Goal: Transaction & Acquisition: Book appointment/travel/reservation

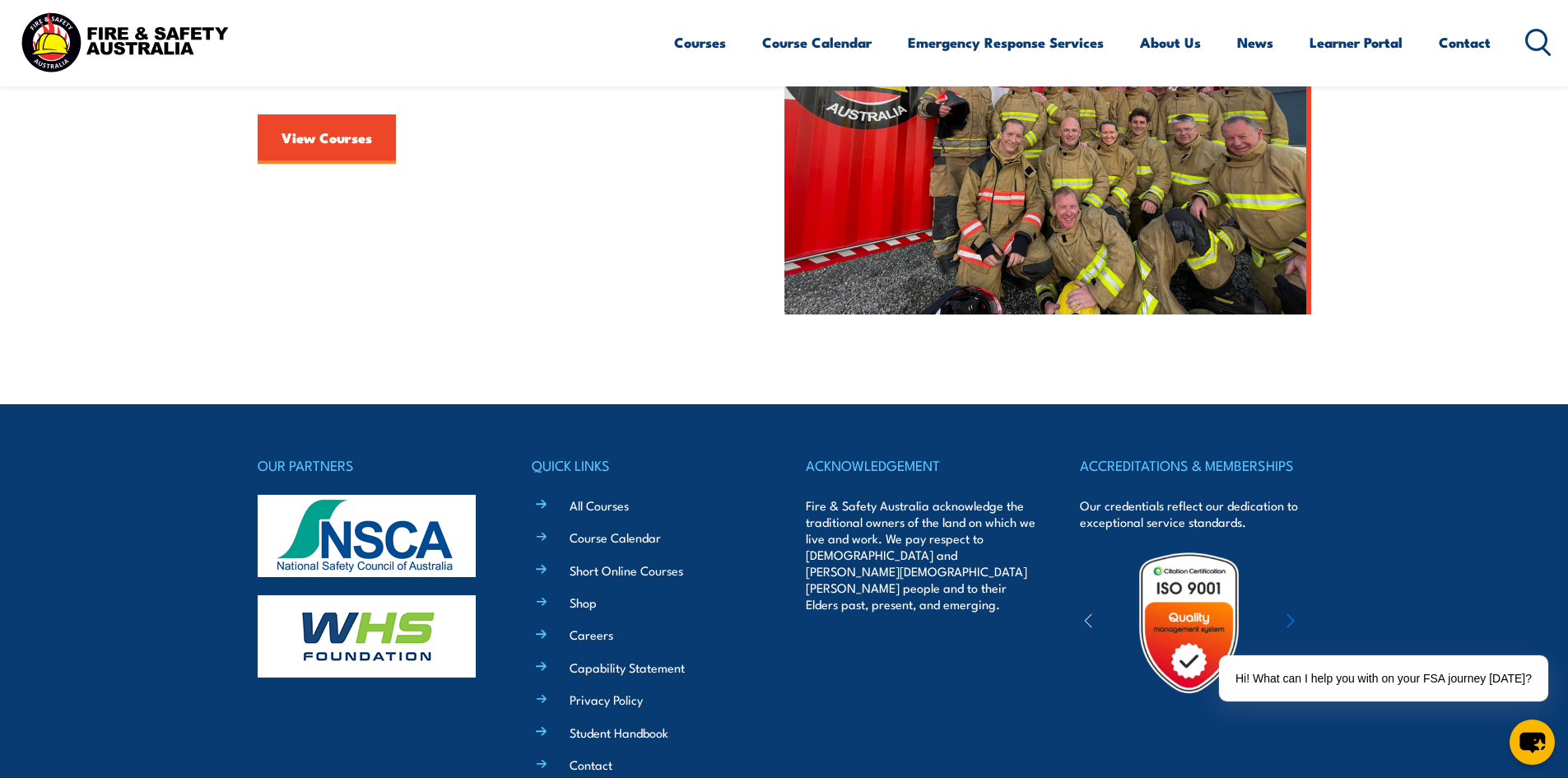
scroll to position [391, 0]
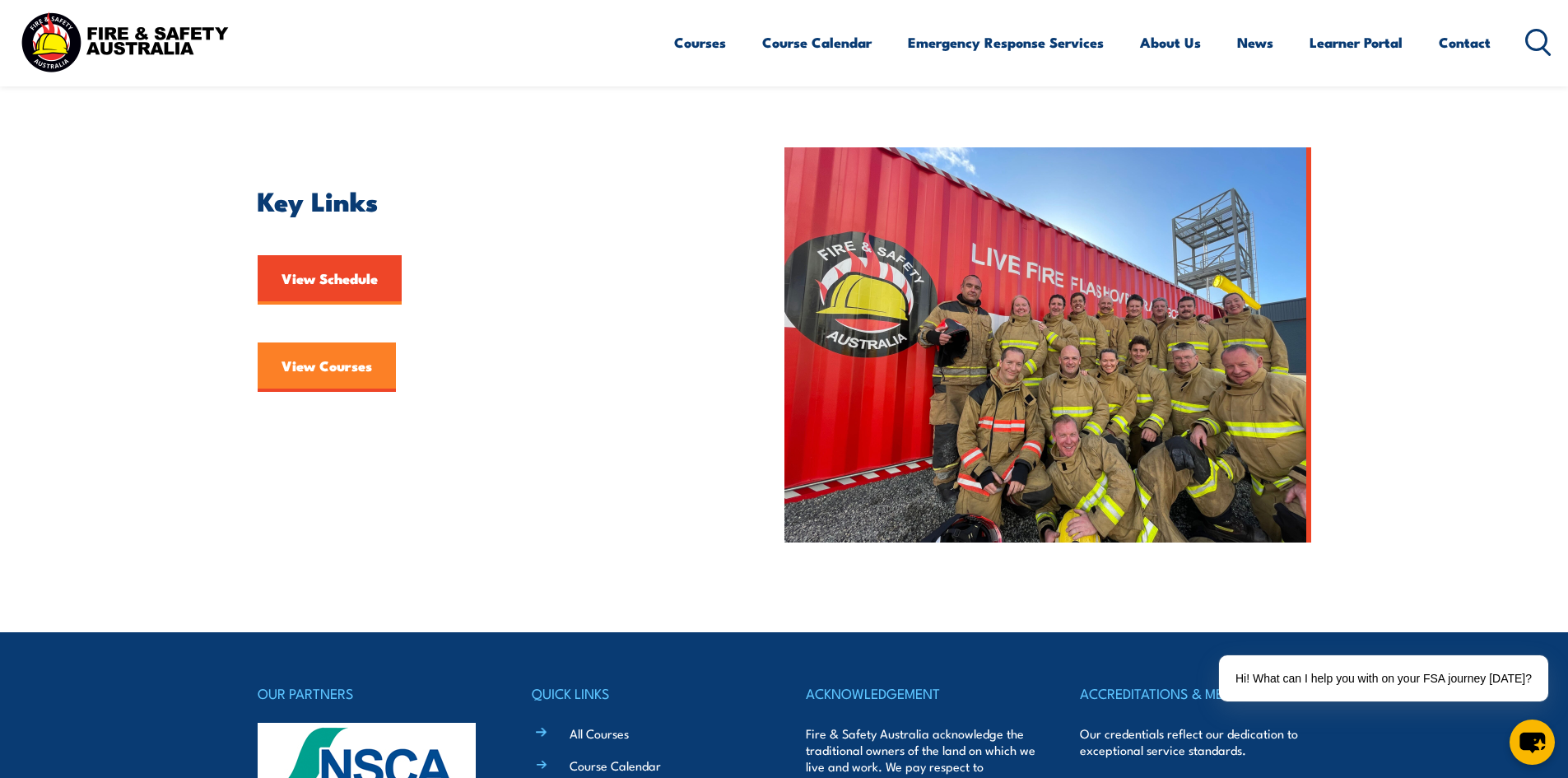
click at [324, 358] on link "View Courses" at bounding box center [327, 367] width 138 height 50
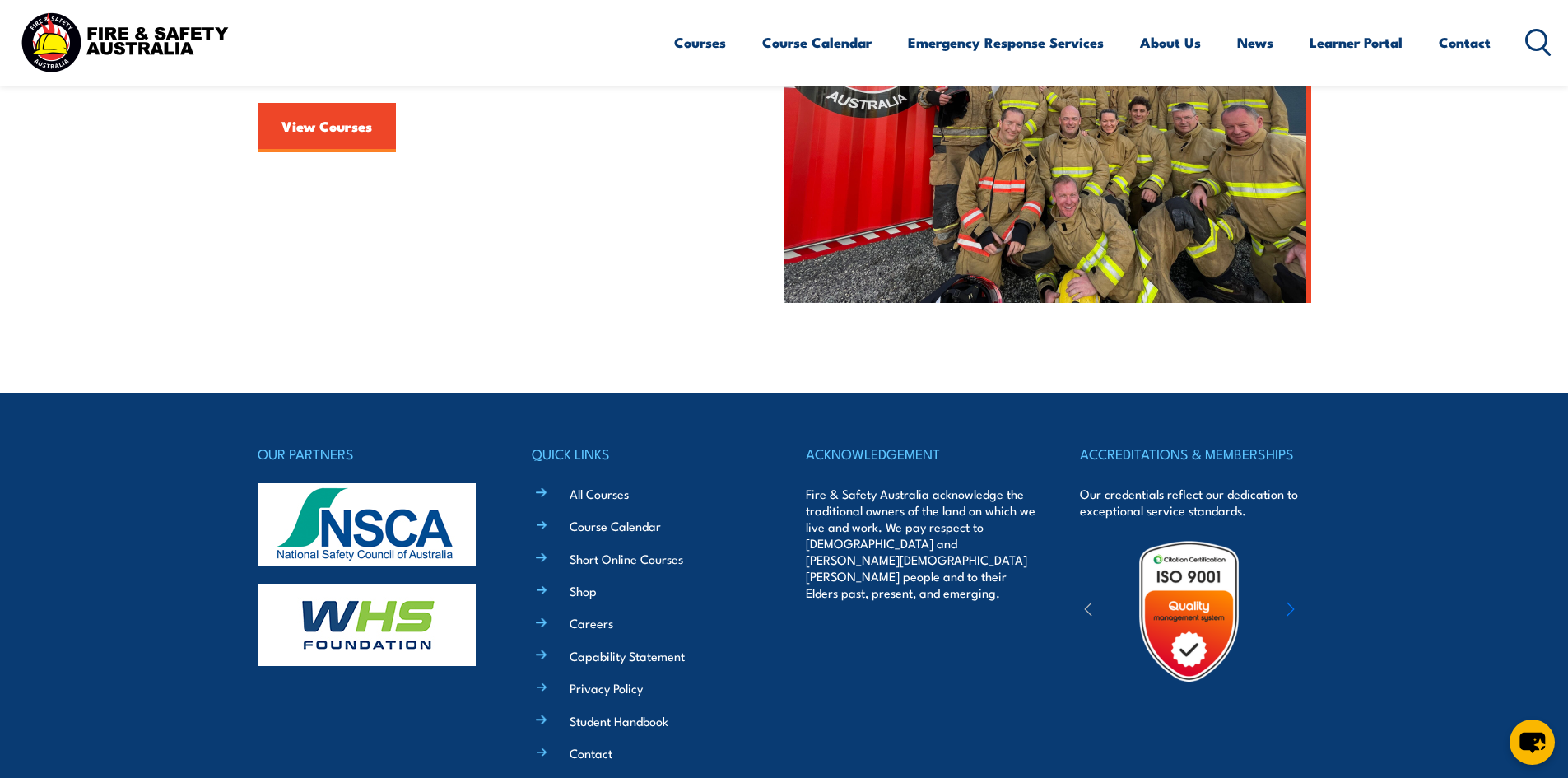
scroll to position [391, 0]
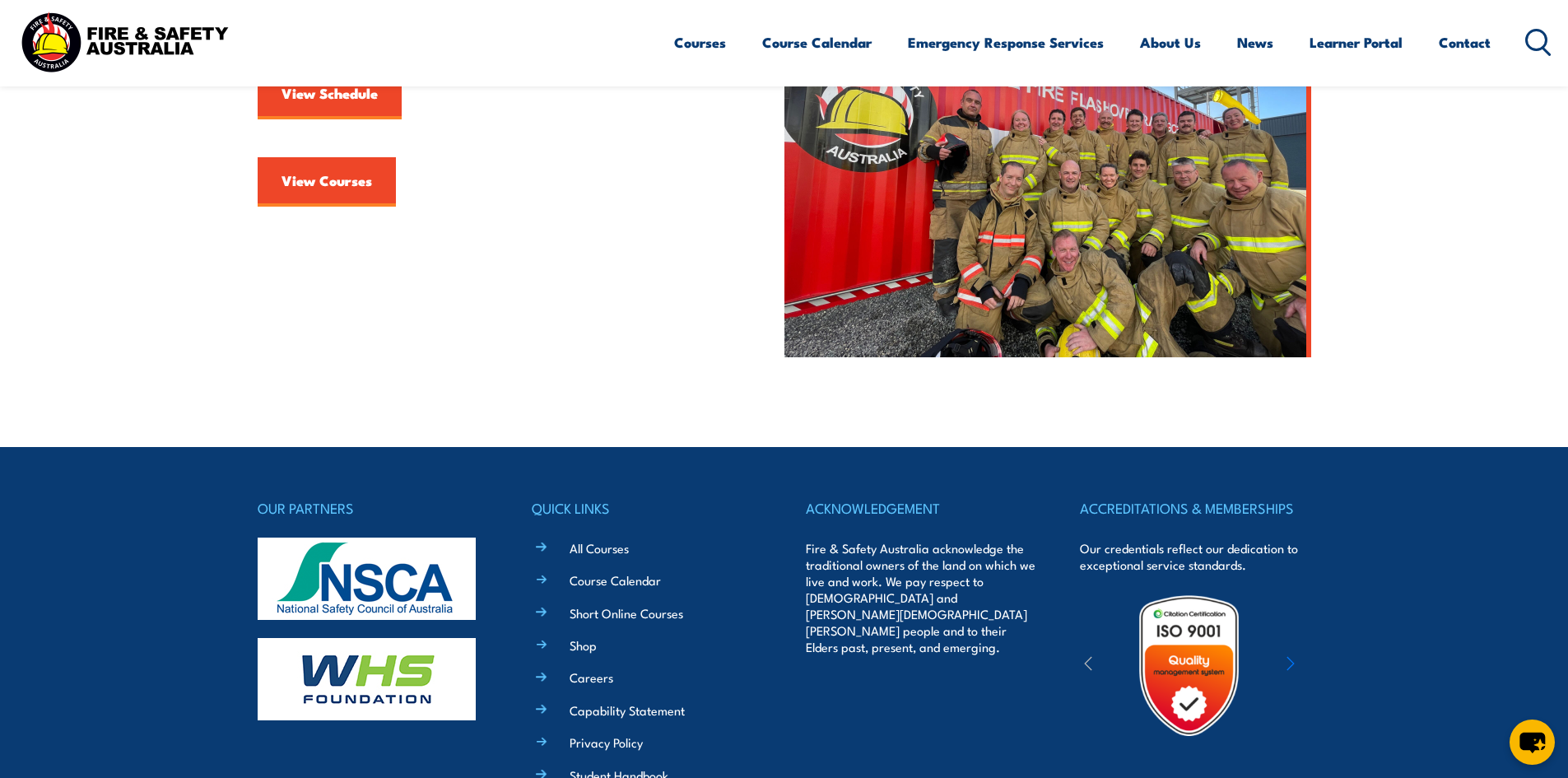
scroll to position [803, 0]
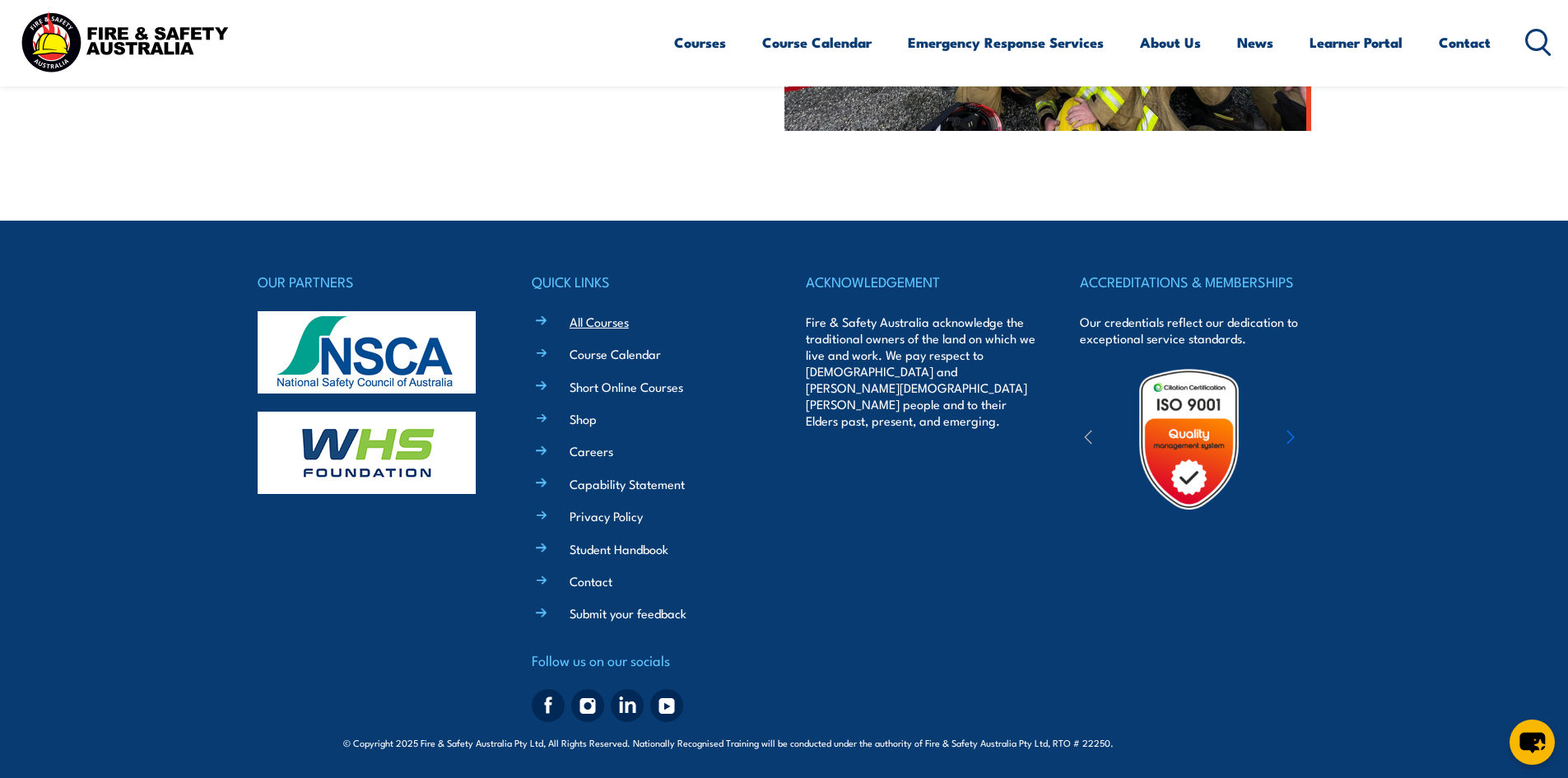
click at [591, 321] on link "All Courses" at bounding box center [599, 321] width 59 height 18
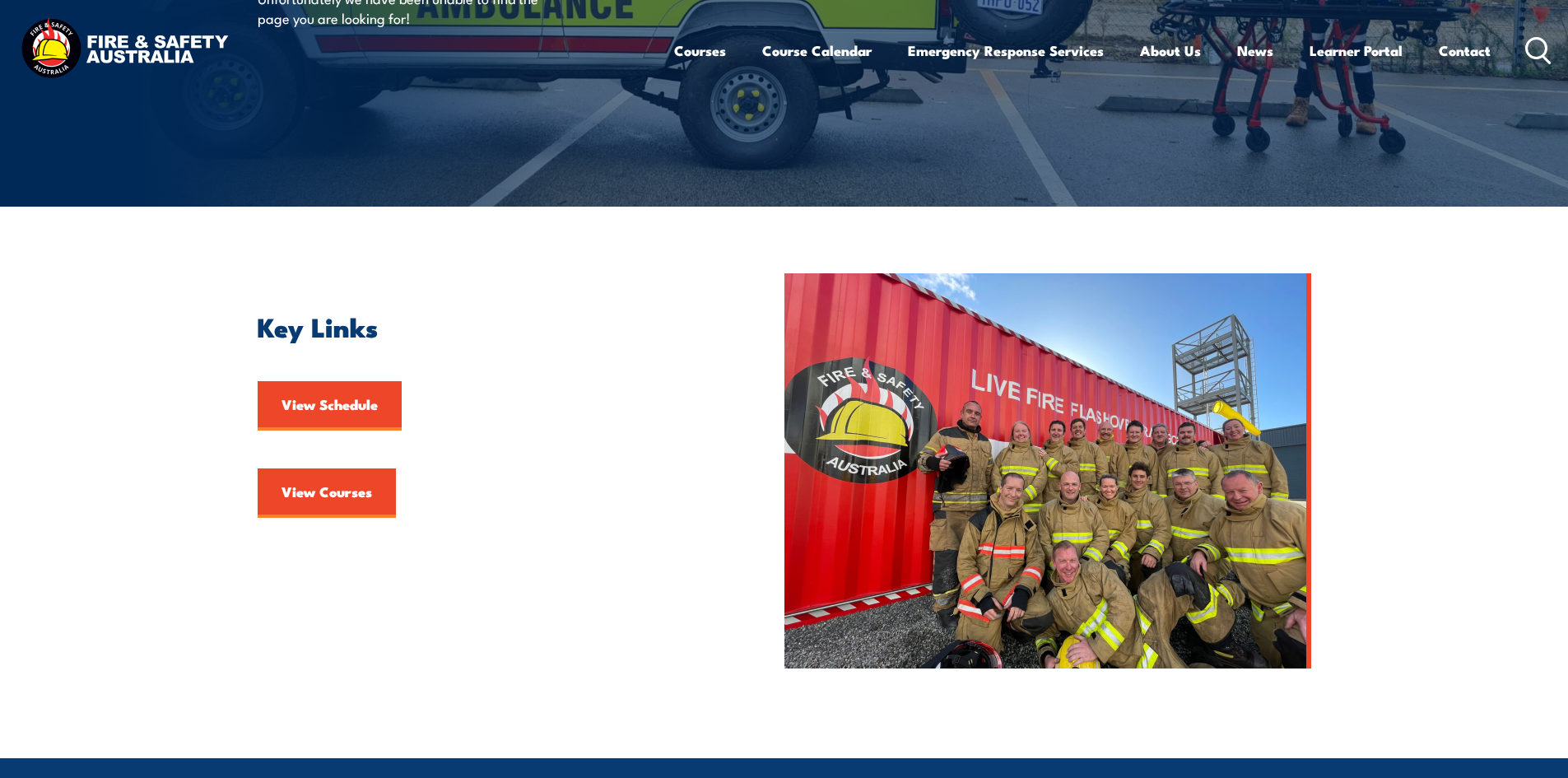
scroll to position [494, 0]
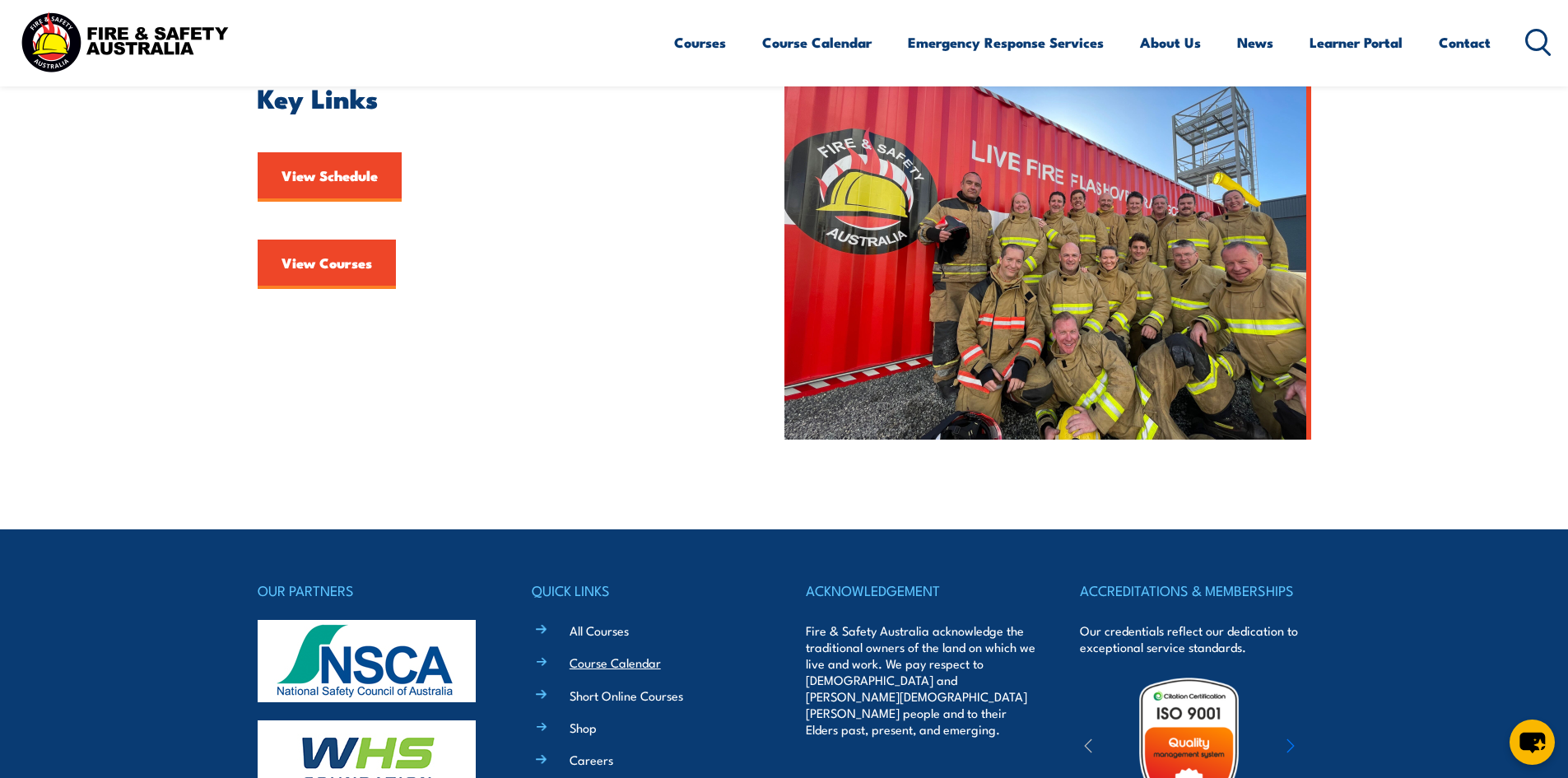
click at [630, 667] on link "Course Calendar" at bounding box center [614, 662] width 91 height 18
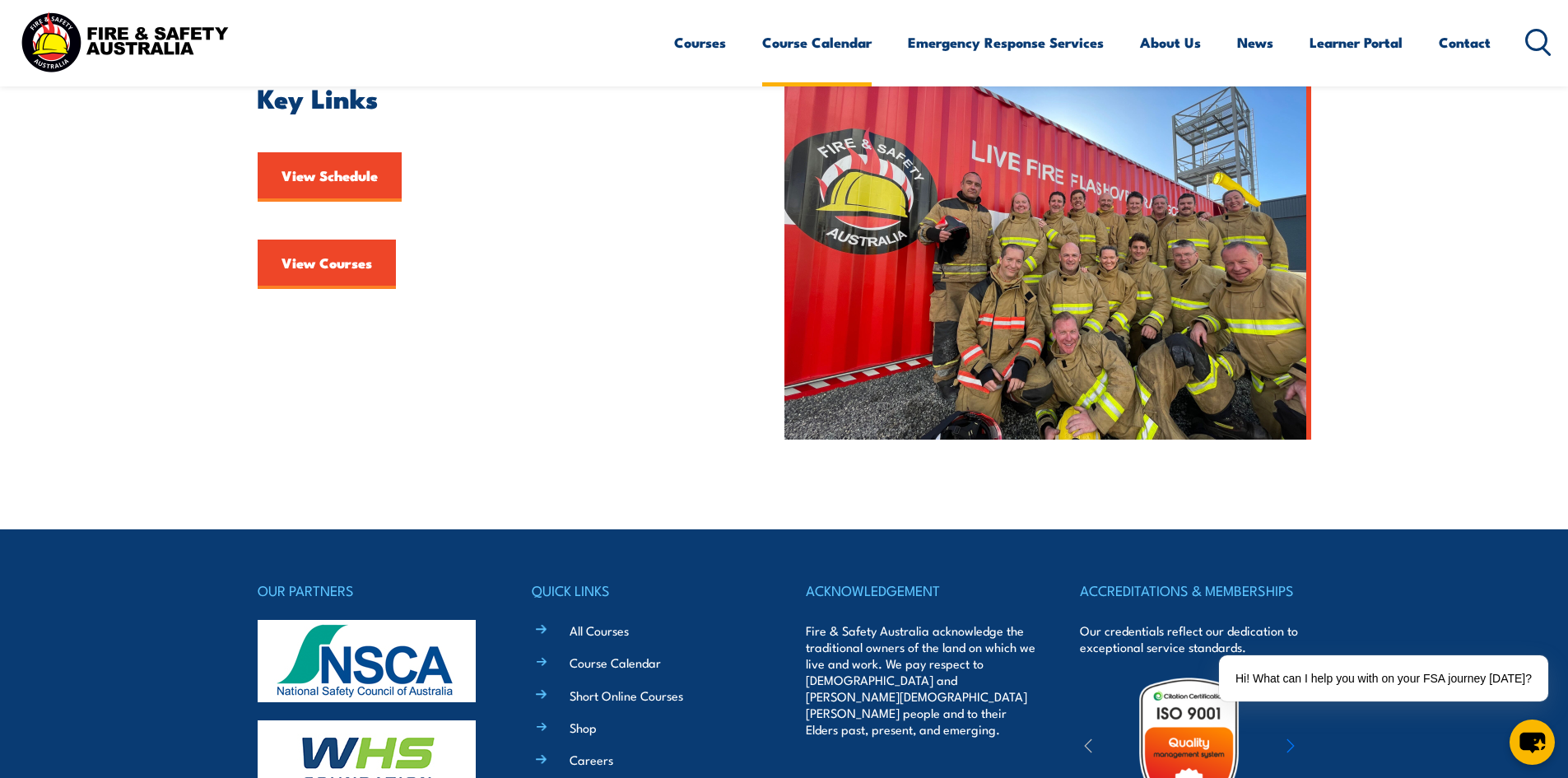
click at [787, 40] on link "Course Calendar" at bounding box center [817, 42] width 110 height 43
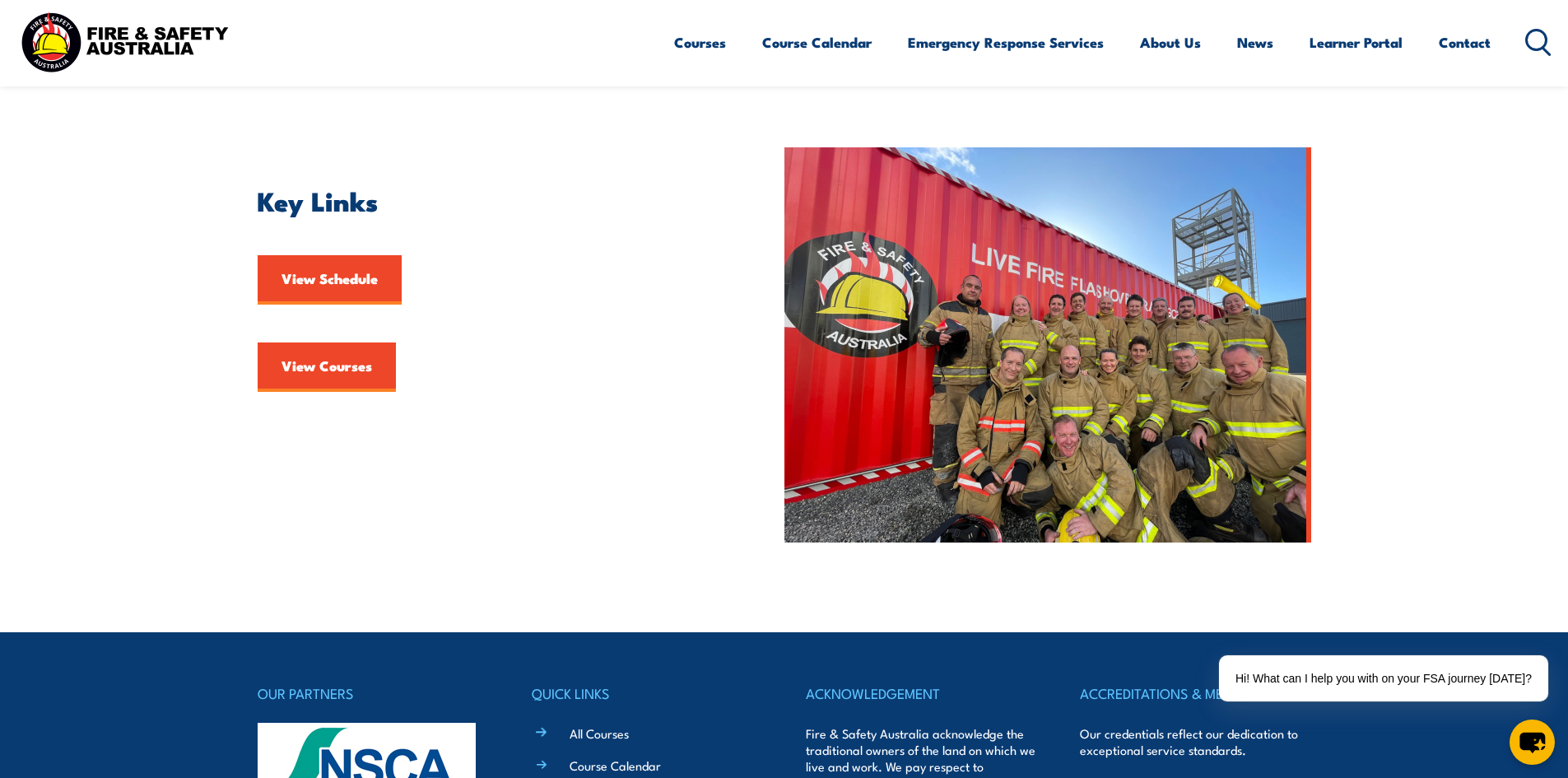
scroll to position [196, 0]
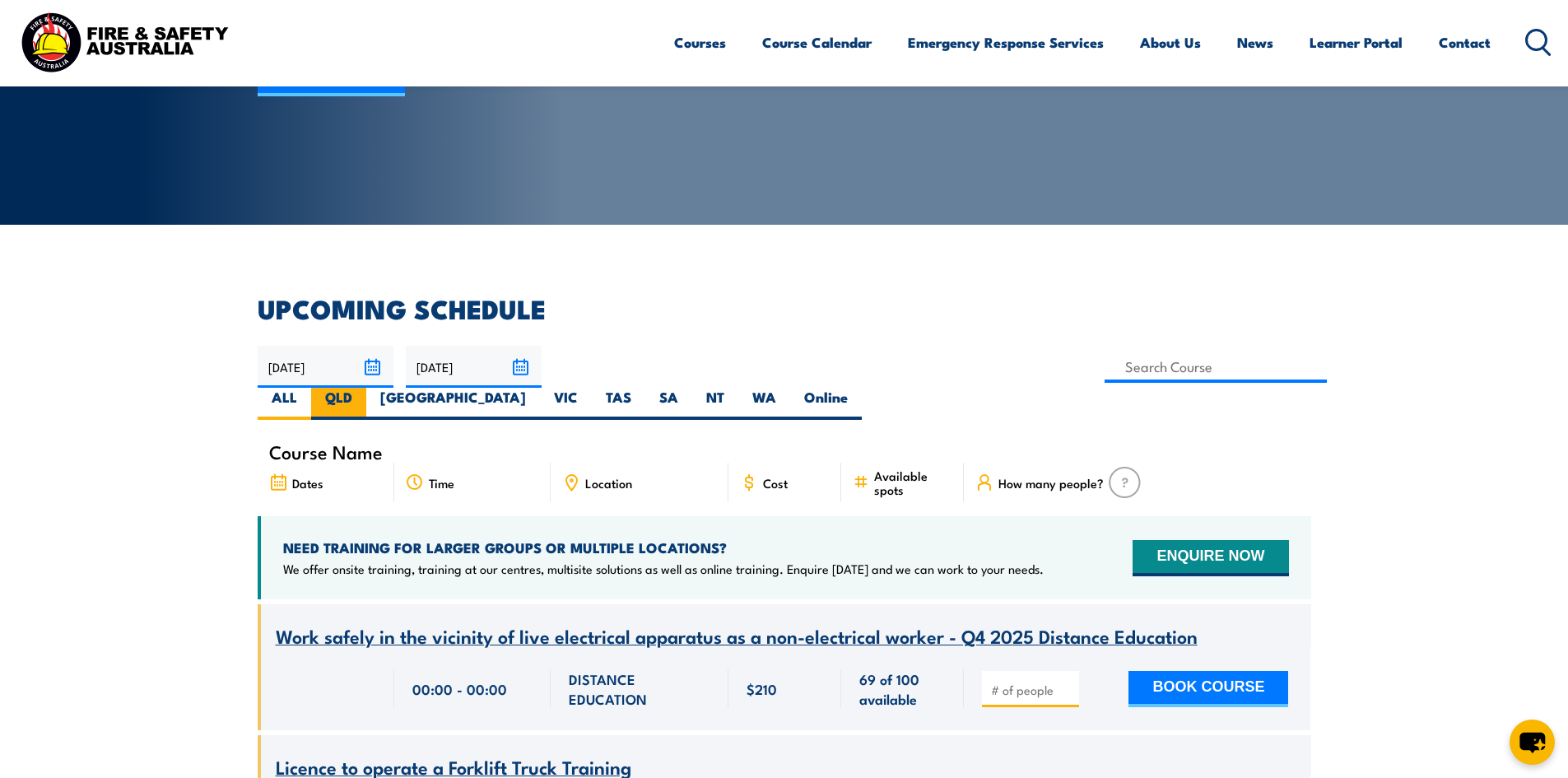
click at [367, 388] on label "QLD" at bounding box center [338, 404] width 55 height 32
click at [363, 388] on input "QLD" at bounding box center [358, 393] width 11 height 11
radio input "true"
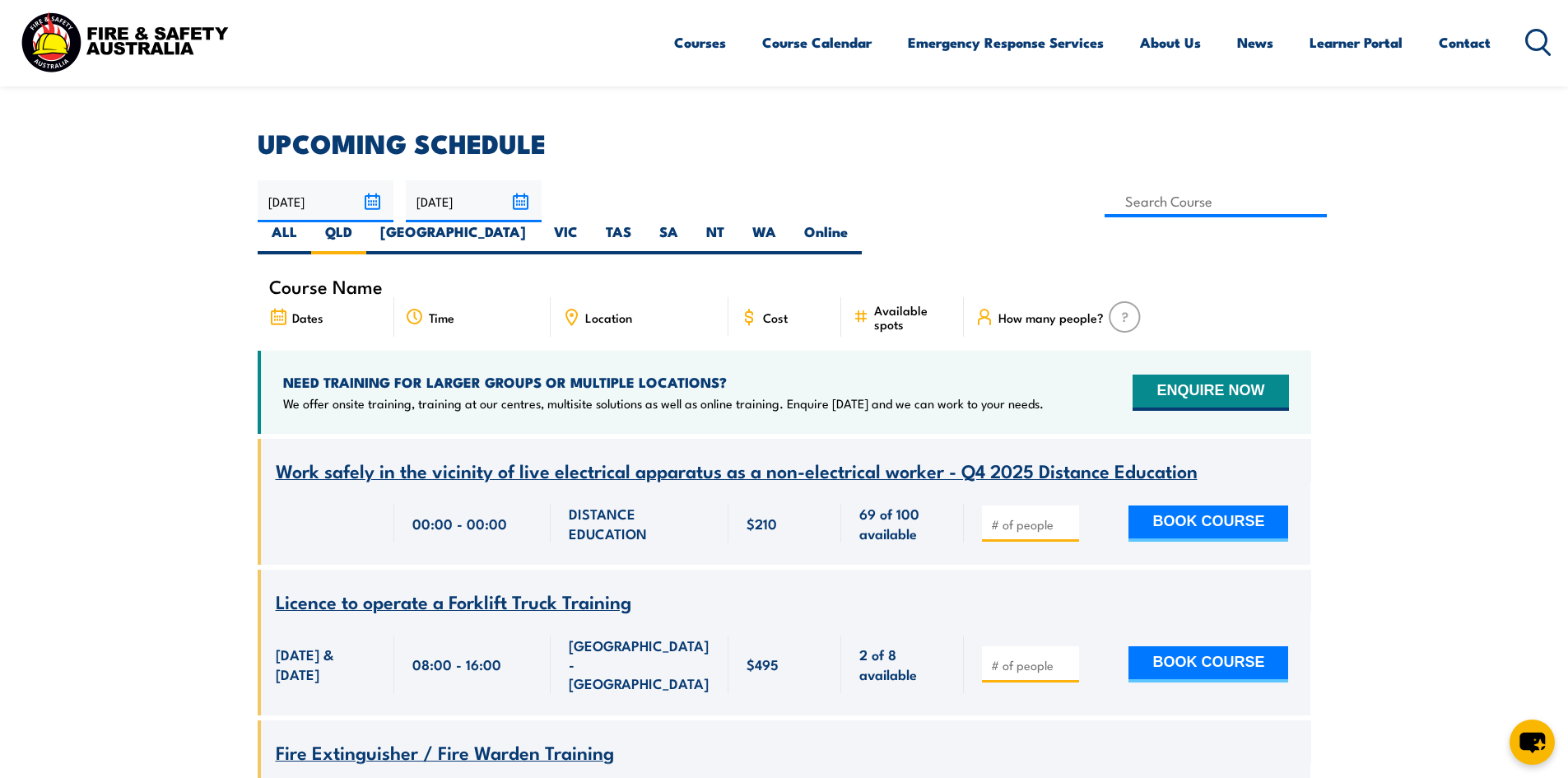
scroll to position [494, 0]
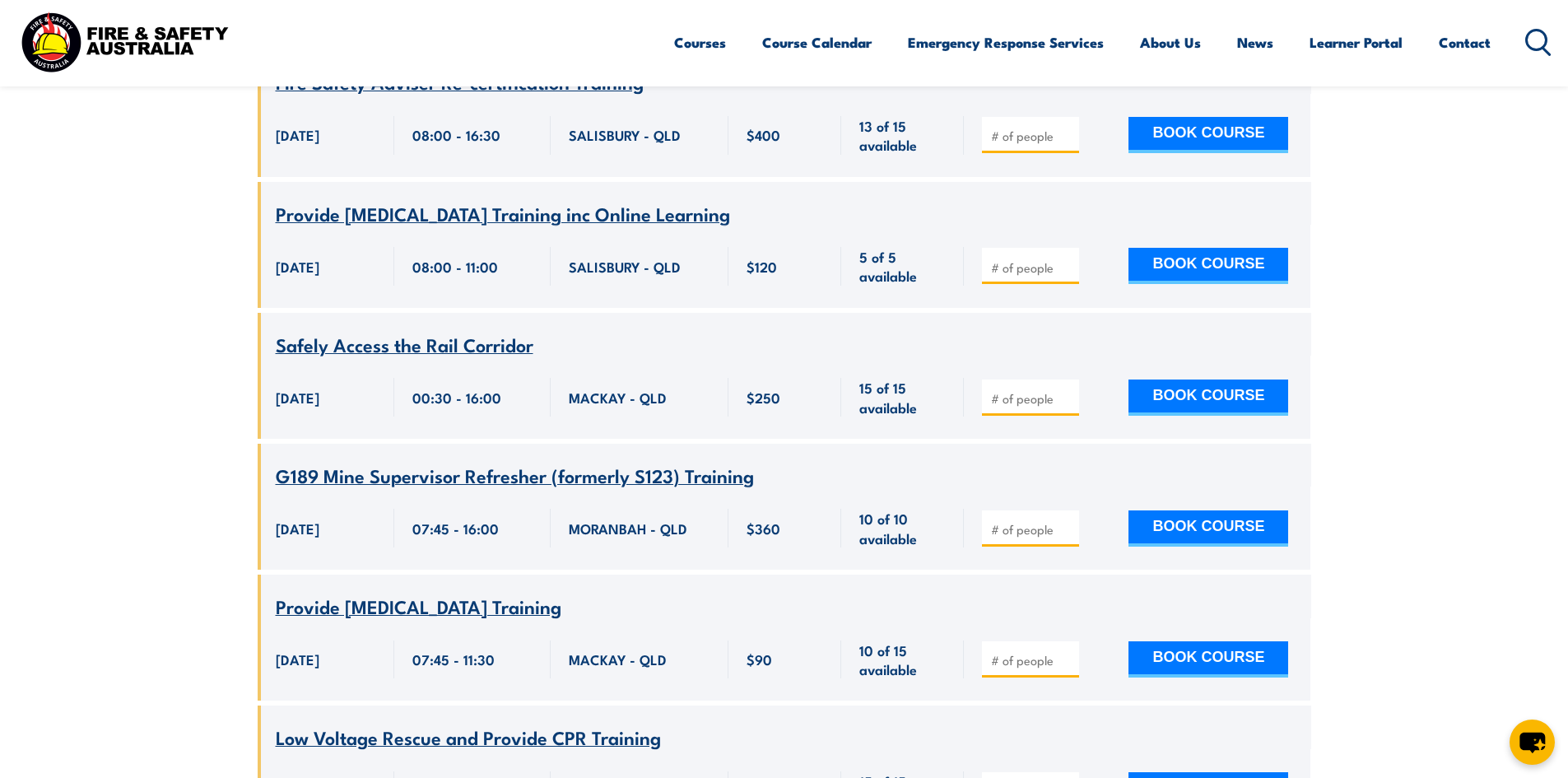
scroll to position [7291, 0]
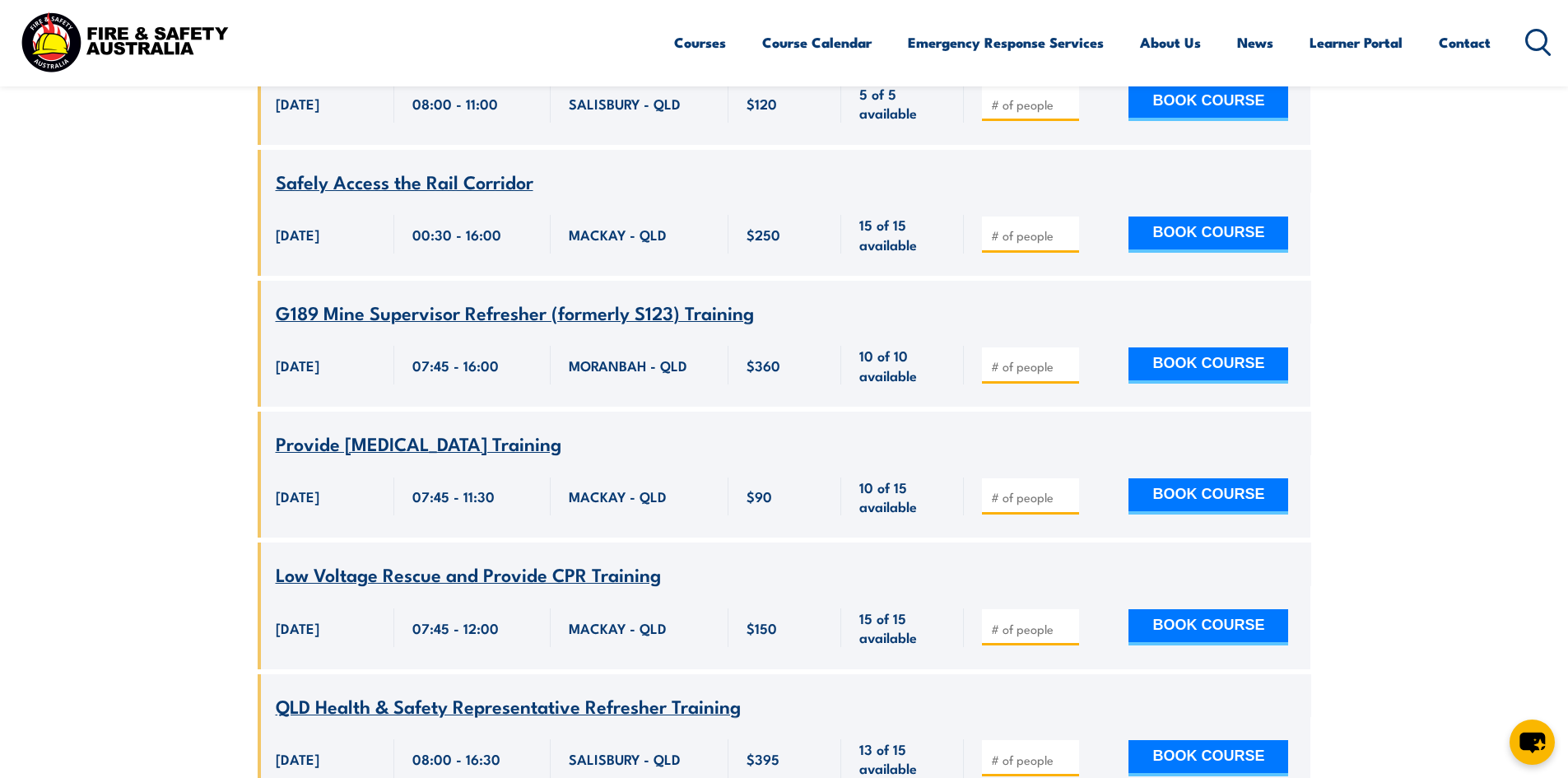
click at [532, 559] on span "Low Voltage Rescue and Provide CPR Training" at bounding box center [467, 574] width 385 height 28
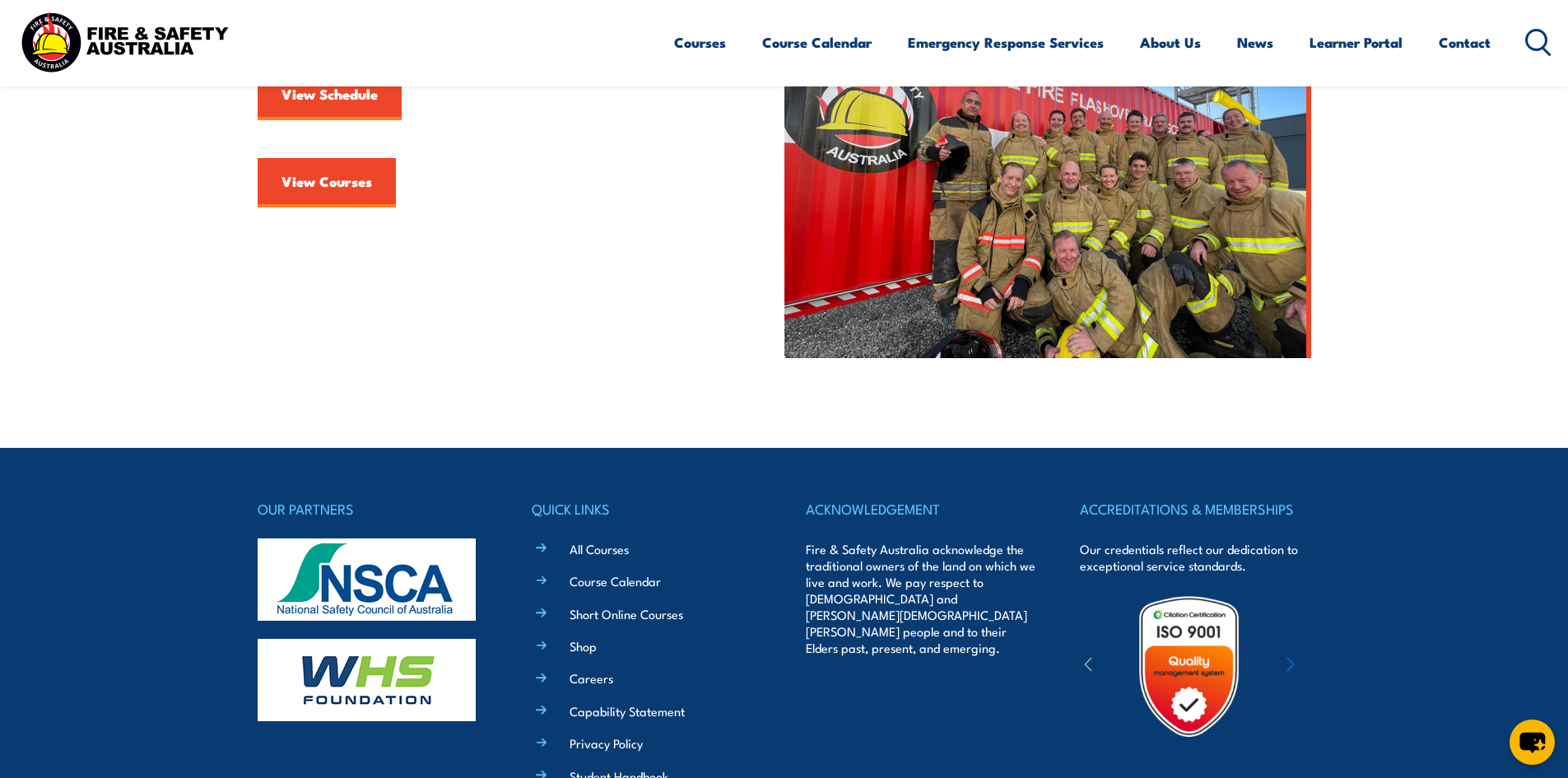
scroll to position [309, 0]
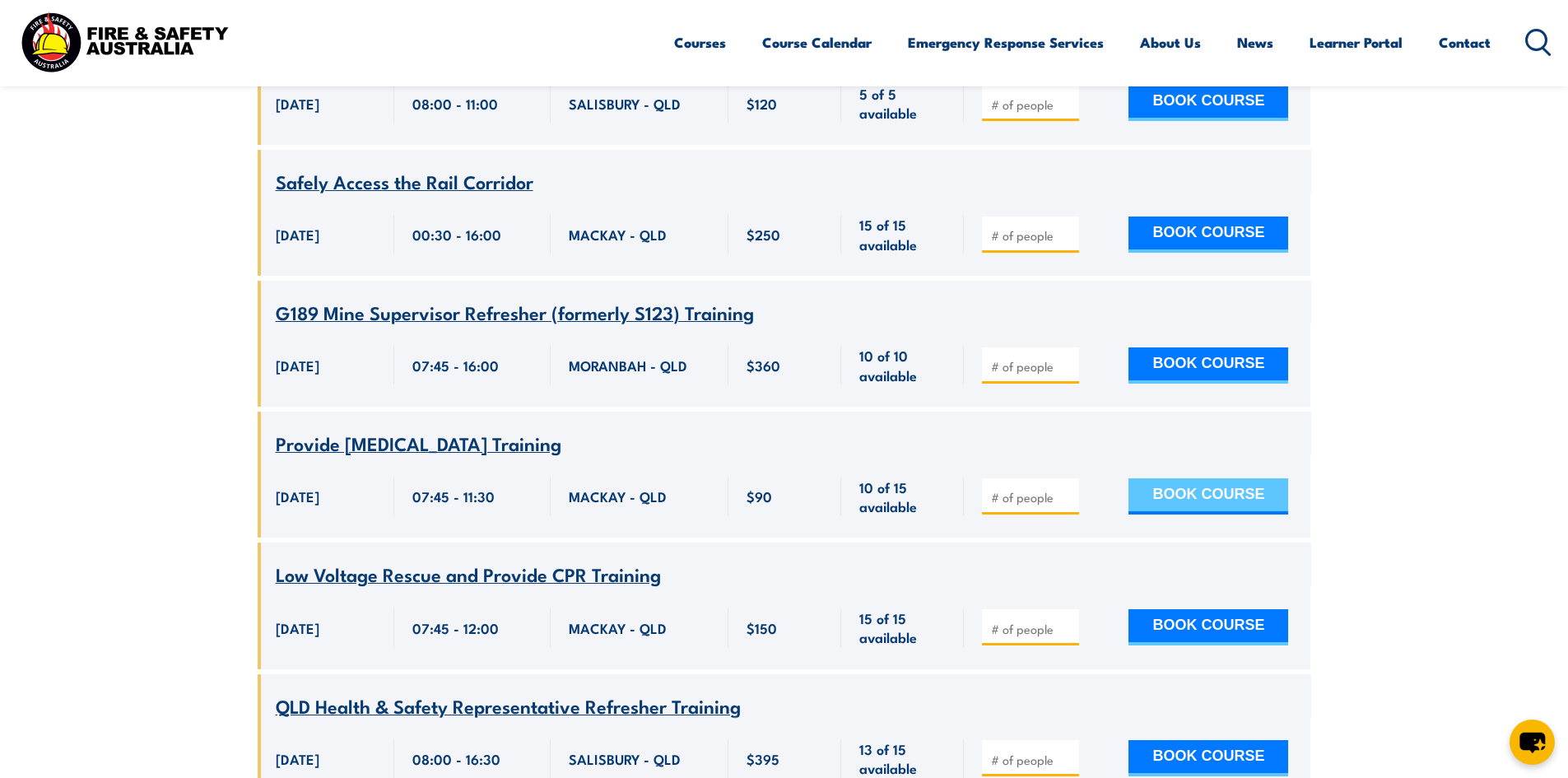
click at [1272, 478] on button "BOOK COURSE" at bounding box center [1209, 496] width 159 height 36
click at [1061, 489] on input "number" at bounding box center [1031, 497] width 82 height 17
type input "1"
click at [1062, 489] on input "1" at bounding box center [1031, 497] width 82 height 17
click at [1186, 478] on button "BOOK COURSE" at bounding box center [1209, 496] width 159 height 36
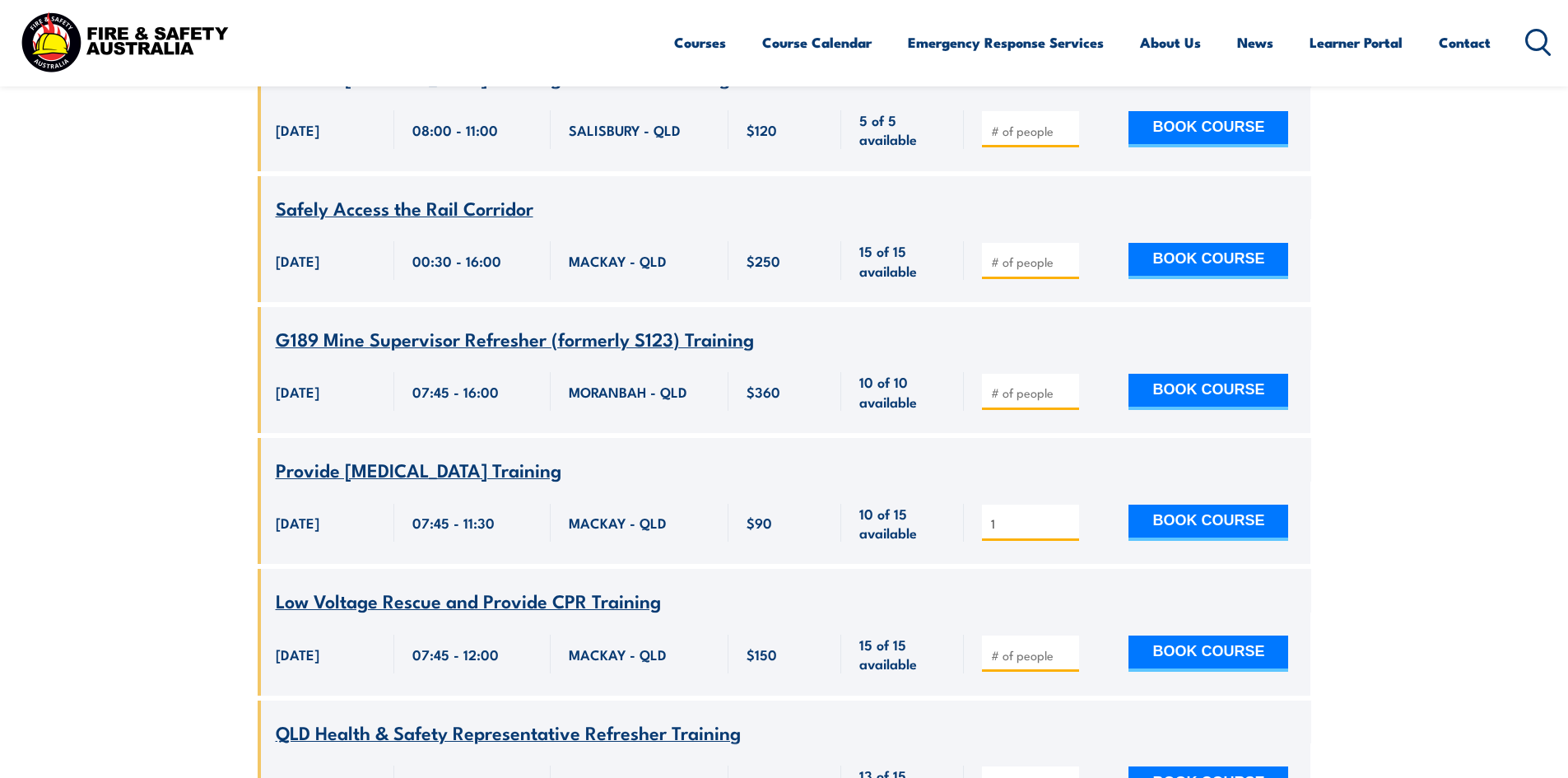
scroll to position [7291, 0]
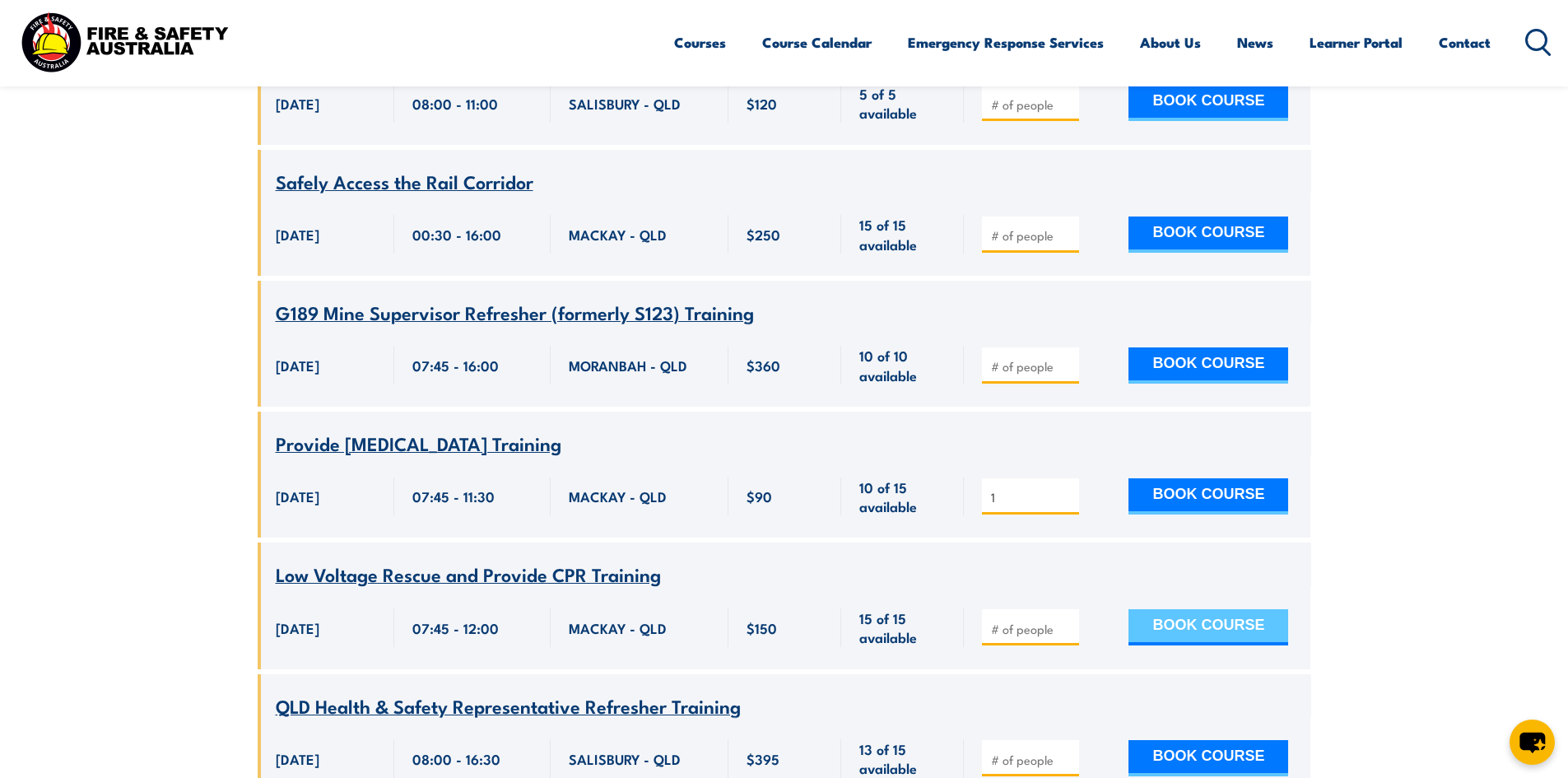
click at [1245, 609] on button "BOOK COURSE" at bounding box center [1209, 627] width 159 height 36
type input "1"
click at [1063, 620] on input "1" at bounding box center [1031, 628] width 82 height 17
click at [1170, 609] on button "BOOK COURSE" at bounding box center [1209, 627] width 159 height 36
